Goal: Transaction & Acquisition: Obtain resource

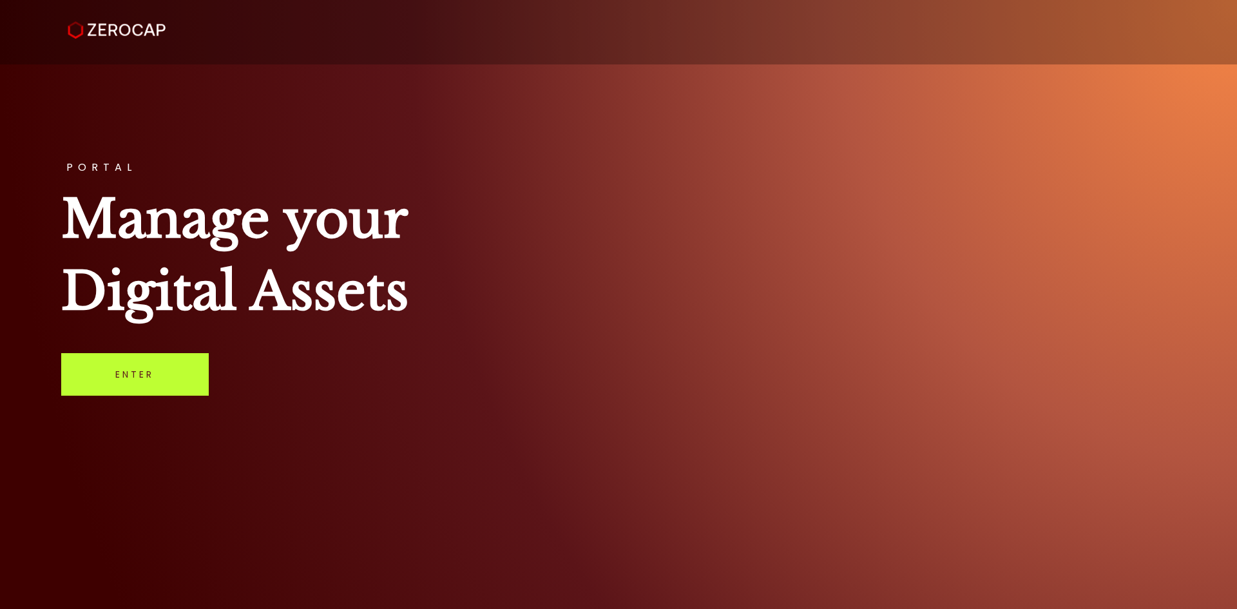
click at [148, 367] on link "Enter" at bounding box center [135, 374] width 148 height 43
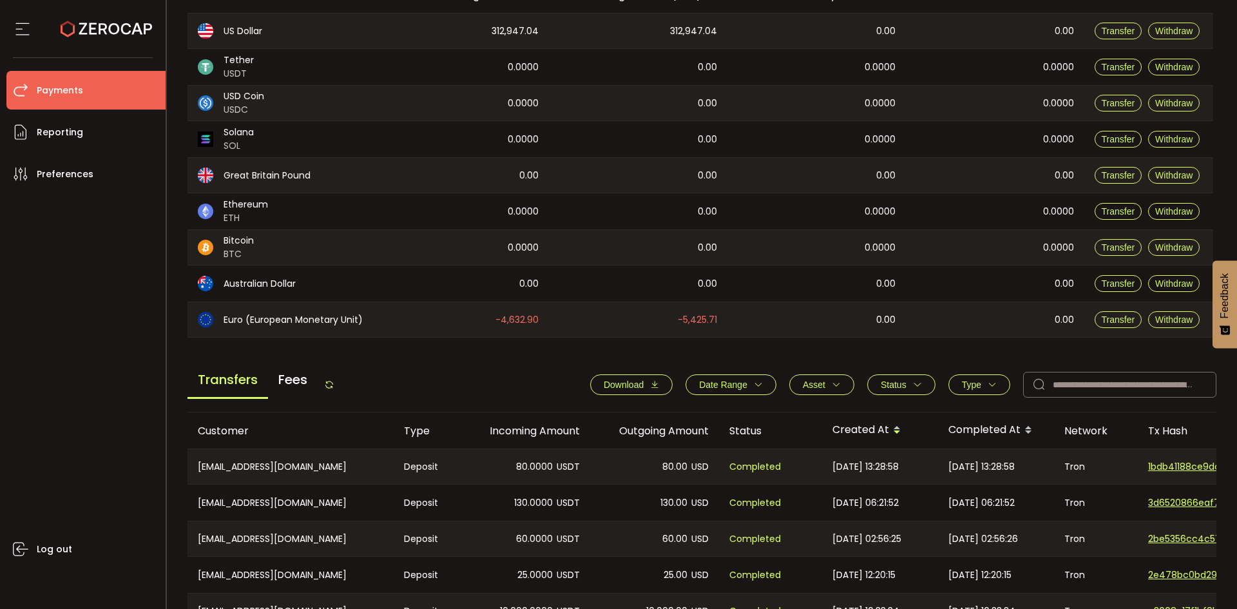
scroll to position [193, 0]
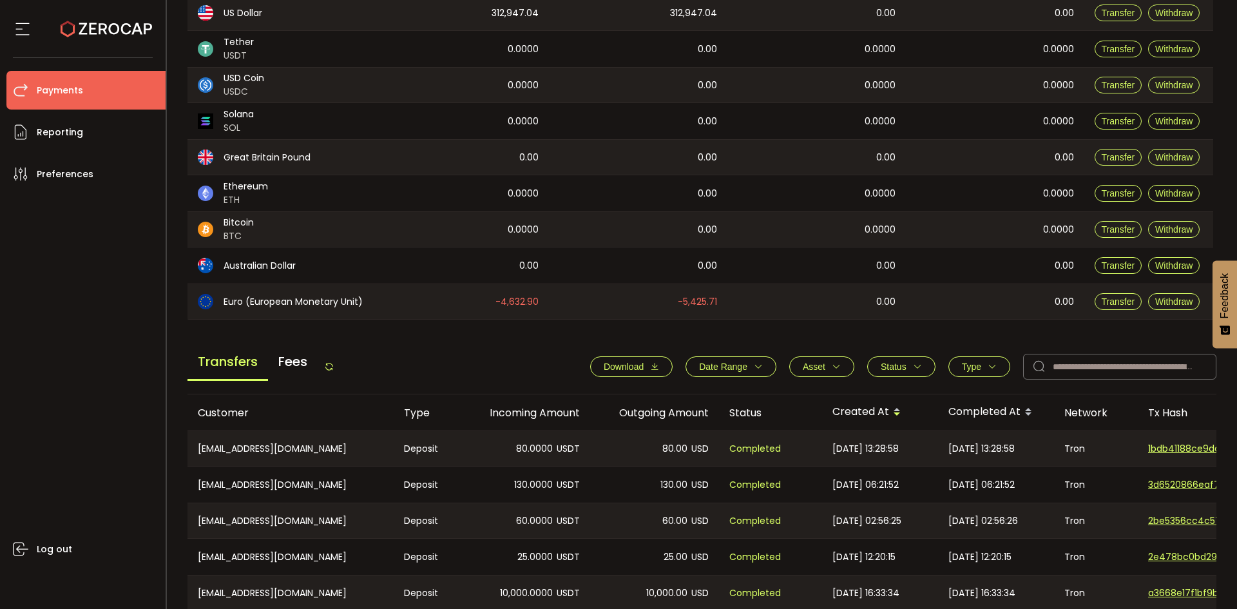
click at [610, 362] on span "Download" at bounding box center [624, 367] width 40 height 10
